Goal: Information Seeking & Learning: Learn about a topic

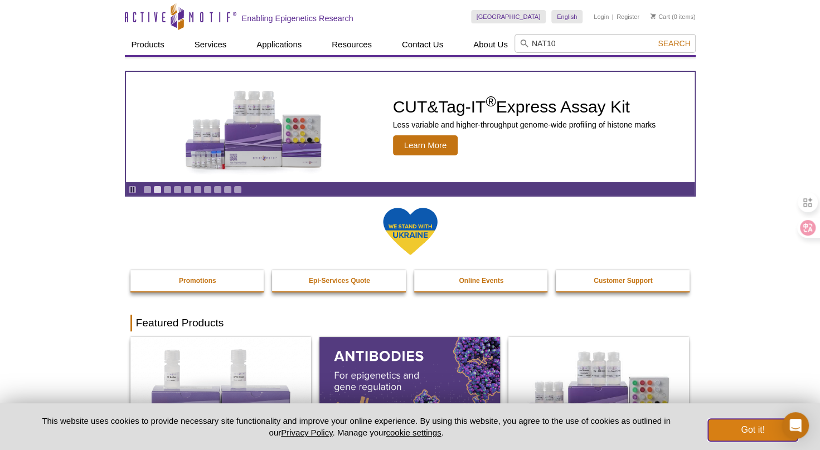
click at [752, 440] on button "Got it!" at bounding box center [752, 430] width 89 height 22
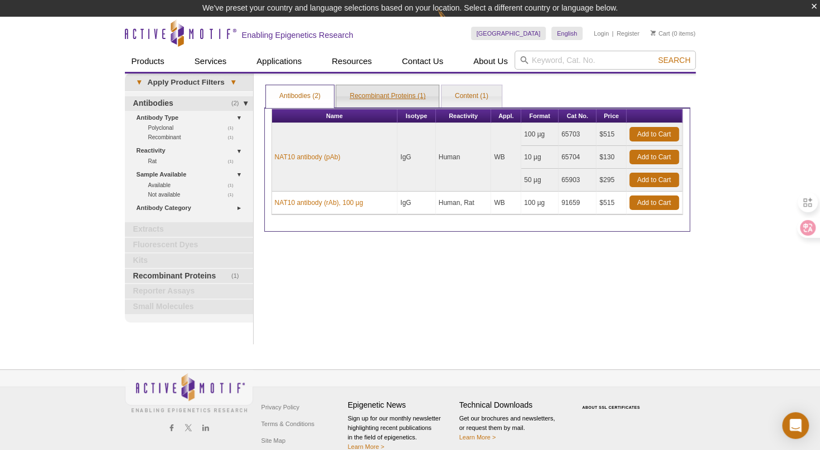
drag, startPoint x: 0, startPoint y: 0, endPoint x: 383, endPoint y: 90, distance: 393.9
click at [383, 90] on link "Recombinant Proteins (1)" at bounding box center [387, 96] width 103 height 22
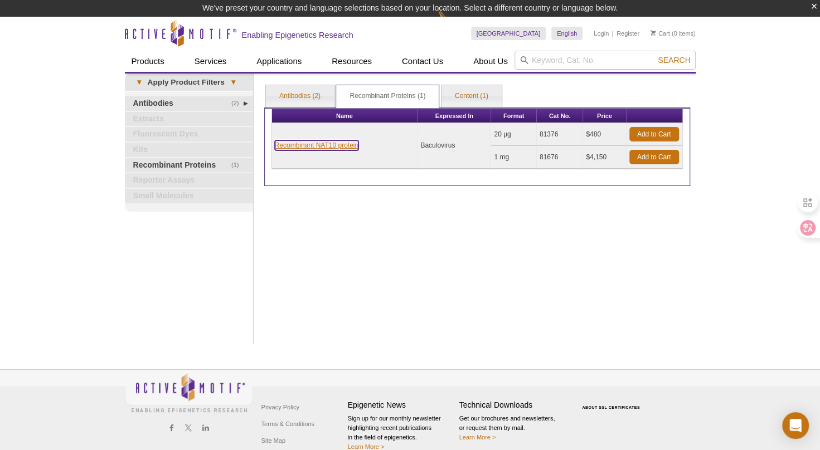
click at [340, 148] on link "Recombinant NAT10 protein" at bounding box center [317, 145] width 84 height 10
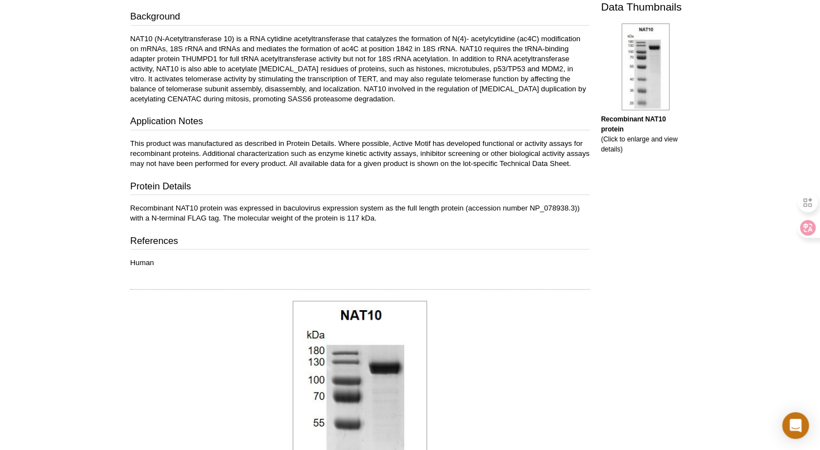
scroll to position [325, 0]
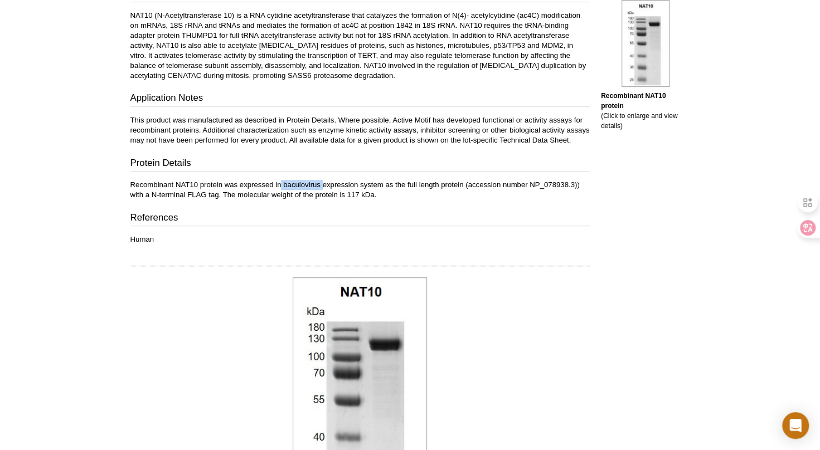
drag, startPoint x: 282, startPoint y: 183, endPoint x: 321, endPoint y: 185, distance: 39.0
click at [321, 185] on p "Recombinant NAT10 protein was expressed in baculovirus expression system as the…" at bounding box center [359, 190] width 459 height 20
click at [476, 238] on p "Human" at bounding box center [359, 240] width 459 height 10
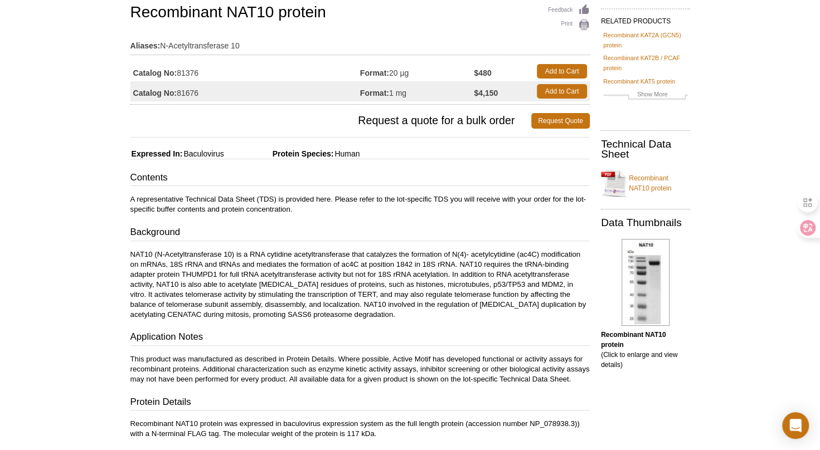
scroll to position [0, 0]
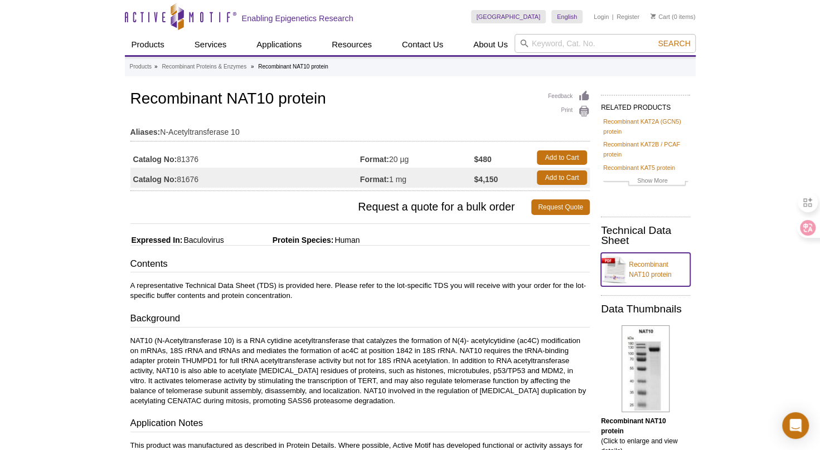
click at [639, 266] on link "Recombinant NAT10 protein" at bounding box center [645, 269] width 89 height 33
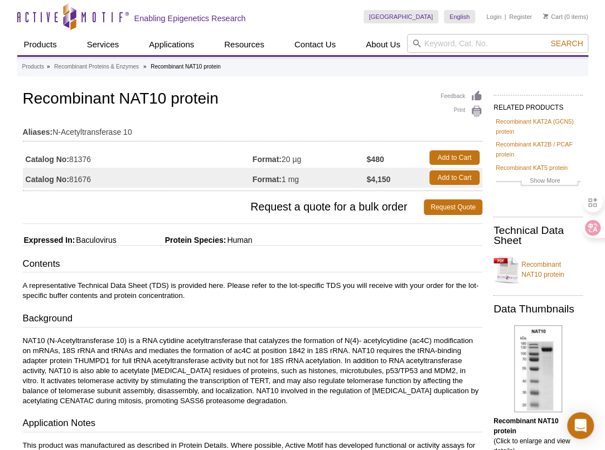
click at [406, 309] on div "Contents A representative Technical Data Sheet (TDS) is provided here. Please r…" at bounding box center [252, 413] width 459 height 313
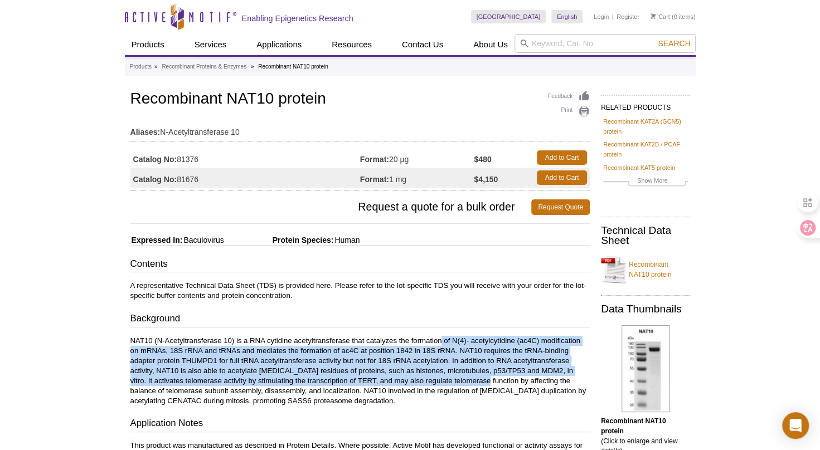
drag, startPoint x: 458, startPoint y: 379, endPoint x: 441, endPoint y: 338, distance: 43.8
click at [441, 338] on p "NAT10 (N-Acetyltransferase 10) is a RNA cytidine acetyltransferase that catalyz…" at bounding box center [359, 371] width 459 height 70
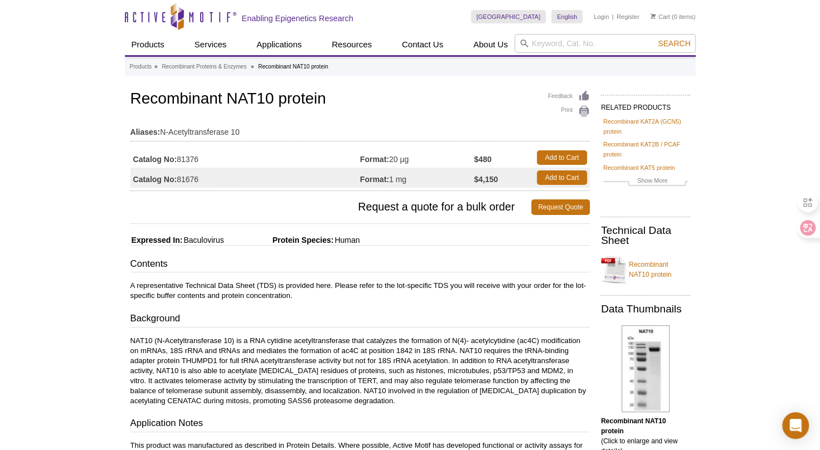
click at [443, 343] on p "NAT10 (N-Acetyltransferase 10) is a RNA cytidine acetyltransferase that catalyz…" at bounding box center [359, 371] width 459 height 70
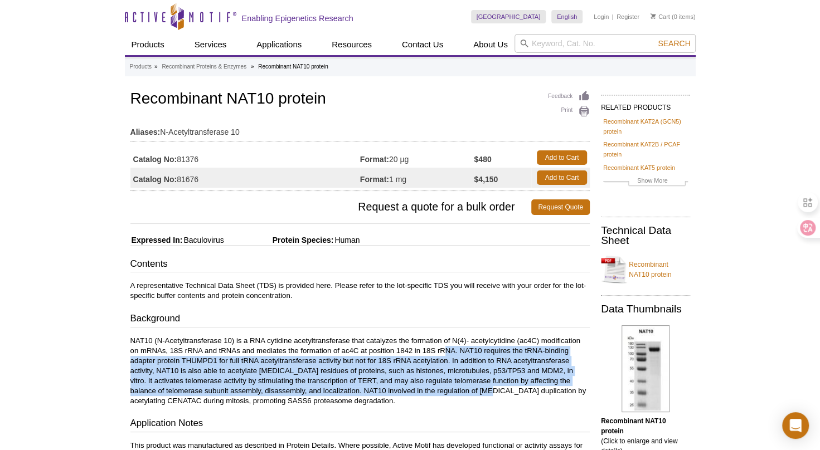
drag, startPoint x: 444, startPoint y: 351, endPoint x: 446, endPoint y: 388, distance: 38.0
click at [446, 388] on p "NAT10 (N-Acetyltransferase 10) is a RNA cytidine acetyltransferase that catalyz…" at bounding box center [359, 371] width 459 height 70
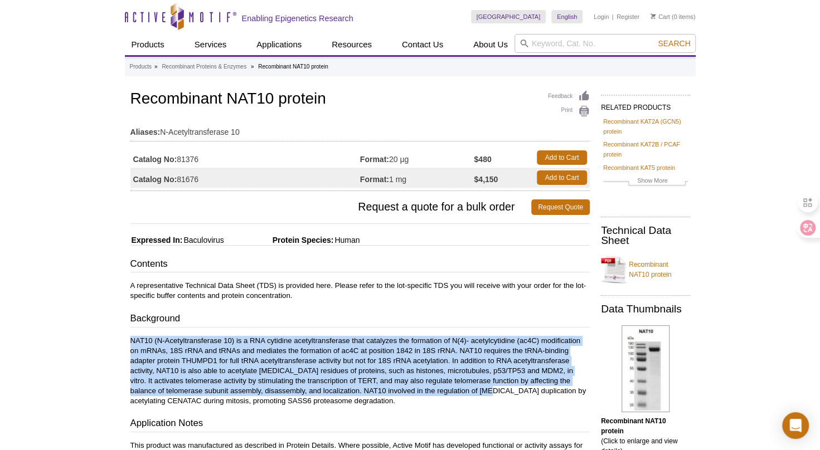
drag, startPoint x: 446, startPoint y: 388, endPoint x: 447, endPoint y: 303, distance: 85.3
click at [447, 303] on div "Contents A representative Technical Data Sheet (TDS) is provided here. Please r…" at bounding box center [359, 413] width 459 height 313
click at [447, 351] on p "NAT10 (N-Acetyltransferase 10) is a RNA cytidine acetyltransferase that catalyz…" at bounding box center [359, 371] width 459 height 70
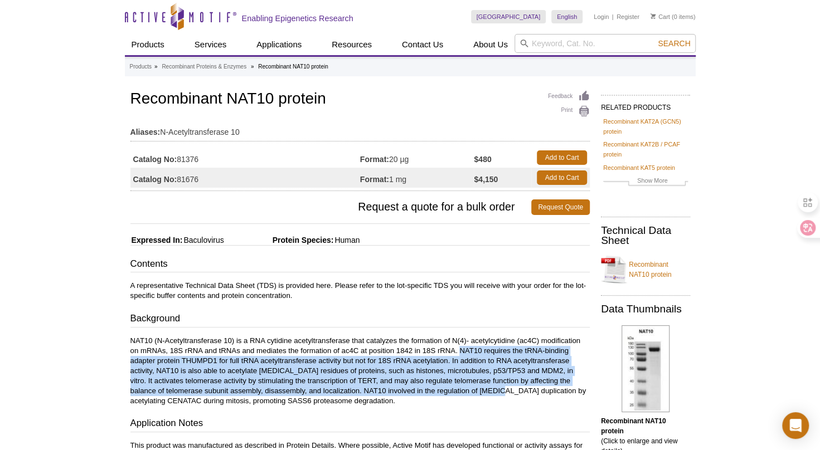
drag, startPoint x: 459, startPoint y: 351, endPoint x: 457, endPoint y: 391, distance: 40.2
click at [457, 391] on p "NAT10 (N-Acetyltransferase 10) is a RNA cytidine acetyltransferase that catalyz…" at bounding box center [359, 371] width 459 height 70
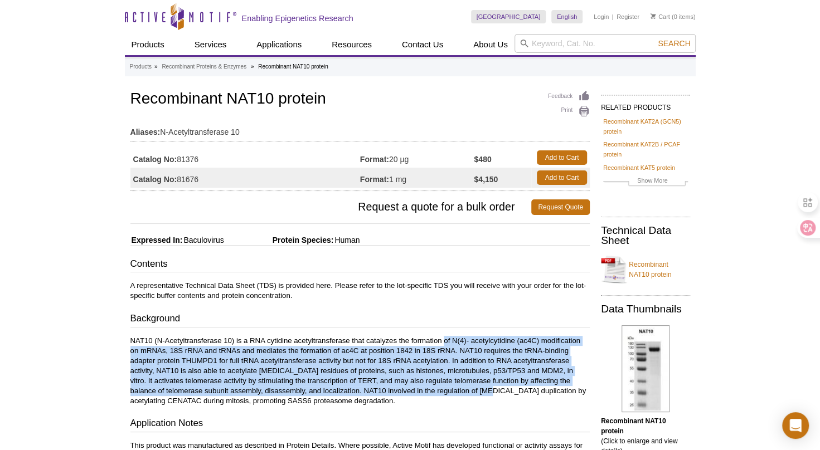
drag, startPoint x: 446, startPoint y: 392, endPoint x: 444, endPoint y: 339, distance: 52.4
click at [444, 339] on p "NAT10 (N-Acetyltransferase 10) is a RNA cytidine acetyltransferase that catalyz…" at bounding box center [359, 371] width 459 height 70
drag, startPoint x: 444, startPoint y: 339, endPoint x: 443, endPoint y: 386, distance: 46.8
click at [443, 386] on p "NAT10 (N-Acetyltransferase 10) is a RNA cytidine acetyltransferase that catalyz…" at bounding box center [359, 371] width 459 height 70
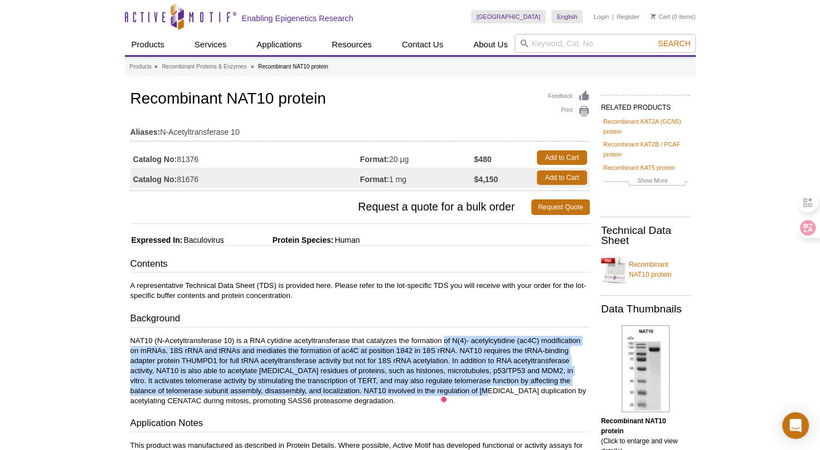
click at [443, 386] on p "NAT10 (N-Acetyltransferase 10) is a RNA cytidine acetyltransferase that catalyz…" at bounding box center [359, 371] width 459 height 70
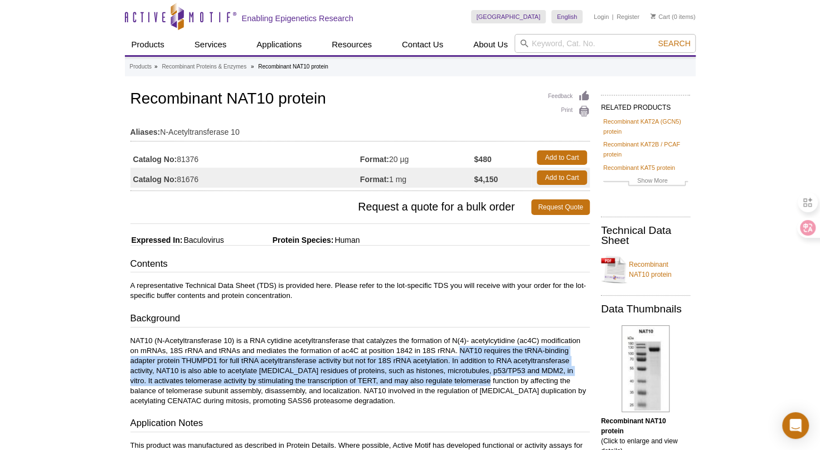
drag, startPoint x: 459, startPoint y: 351, endPoint x: 460, endPoint y: 376, distance: 25.1
click at [460, 376] on p "NAT10 (N-Acetyltransferase 10) is a RNA cytidine acetyltransferase that catalyz…" at bounding box center [359, 371] width 459 height 70
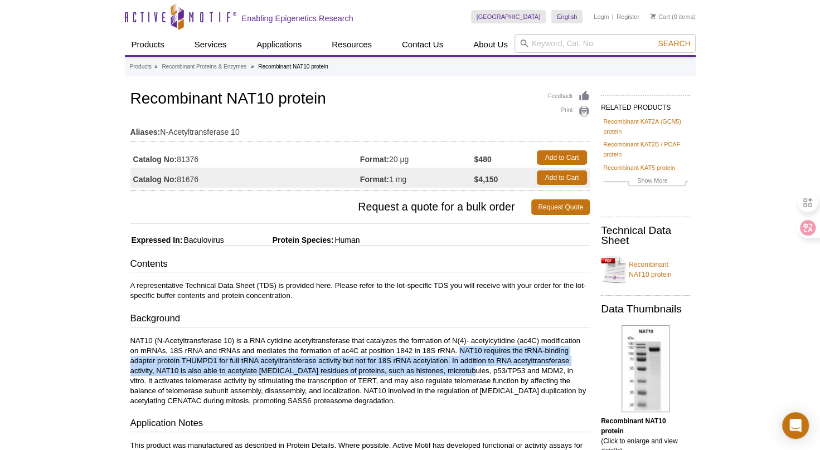
drag, startPoint x: 461, startPoint y: 351, endPoint x: 461, endPoint y: 373, distance: 21.7
click at [461, 373] on p "NAT10 (N-Acetyltransferase 10) is a RNA cytidine acetyltransferase that catalyz…" at bounding box center [359, 371] width 459 height 70
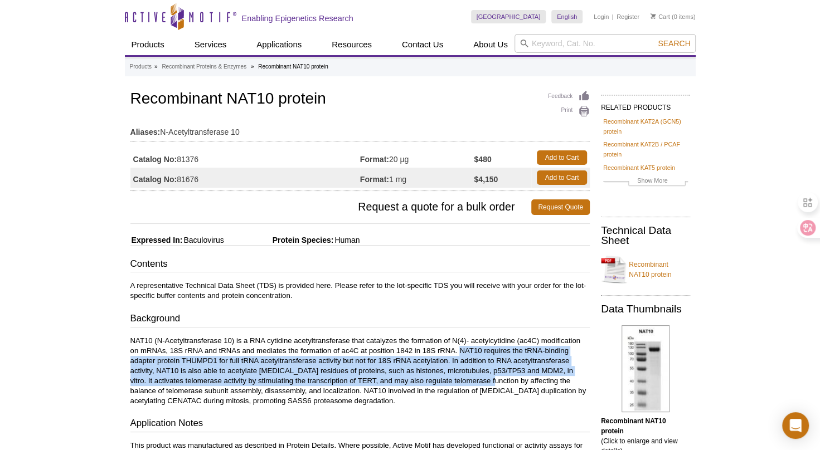
drag, startPoint x: 465, startPoint y: 382, endPoint x: 461, endPoint y: 347, distance: 35.3
click at [461, 347] on p "NAT10 (N-Acetyltransferase 10) is a RNA cytidine acetyltransferase that catalyz…" at bounding box center [359, 371] width 459 height 70
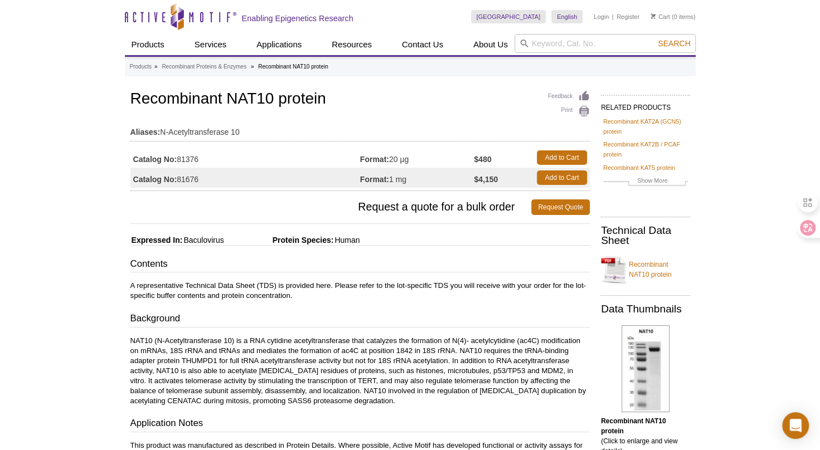
click at [460, 348] on p "NAT10 (N-Acetyltransferase 10) is a RNA cytidine acetyltransferase that catalyz…" at bounding box center [359, 371] width 459 height 70
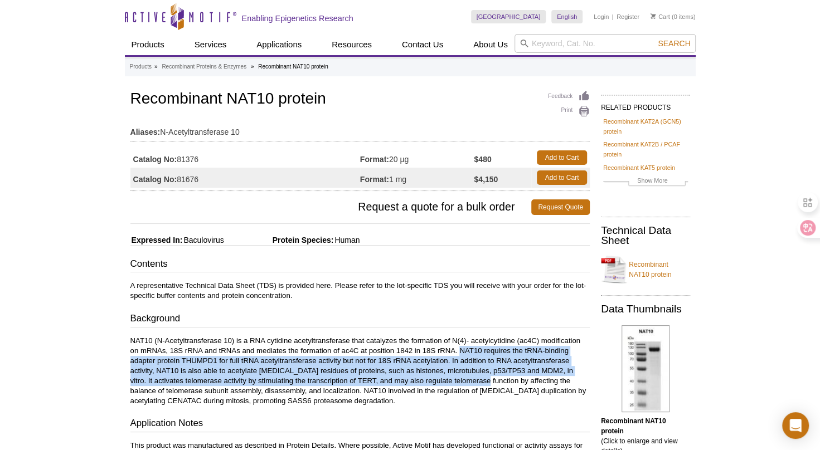
drag, startPoint x: 461, startPoint y: 351, endPoint x: 460, endPoint y: 378, distance: 27.3
click at [460, 378] on p "NAT10 (N-Acetyltransferase 10) is a RNA cytidine acetyltransferase that catalyz…" at bounding box center [359, 371] width 459 height 70
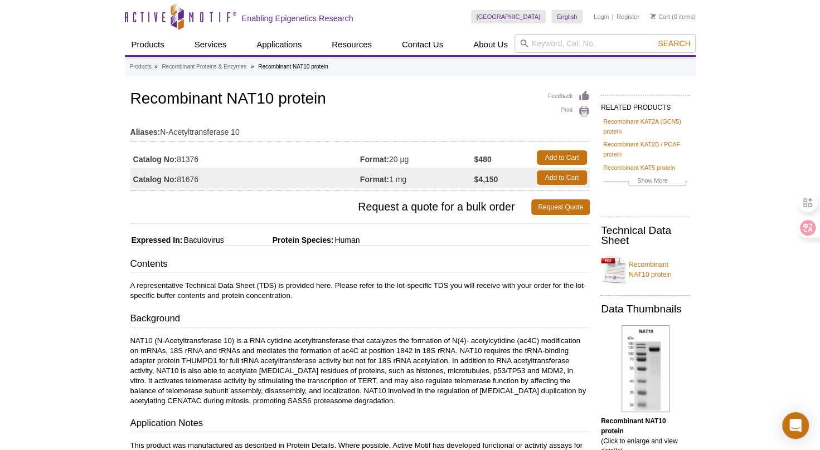
click at [460, 378] on p "NAT10 (N-Acetyltransferase 10) is a RNA cytidine acetyltransferase that catalyz…" at bounding box center [359, 371] width 459 height 70
